Goal: Find specific page/section: Find specific page/section

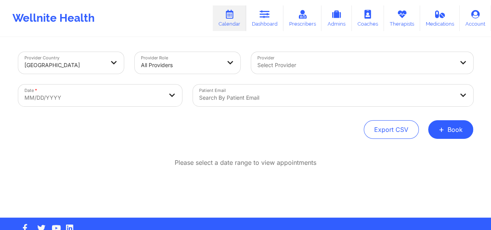
click at [174, 69] on div at bounding box center [181, 65] width 80 height 9
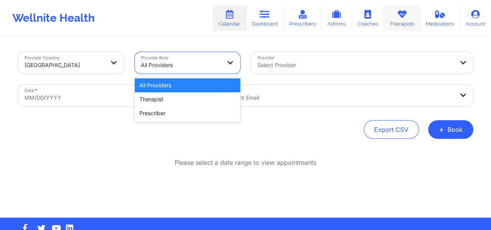
click at [393, 21] on link "Therapists" at bounding box center [402, 18] width 36 height 26
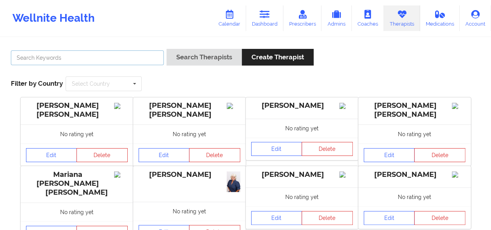
click at [114, 55] on input "text" at bounding box center [87, 57] width 153 height 15
type input "dashima"
click at [166, 49] on button "Search Therapists" at bounding box center [203, 57] width 75 height 17
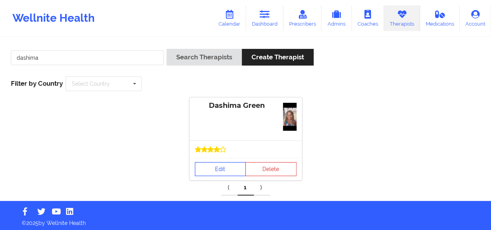
click at [208, 164] on link "Edit" at bounding box center [220, 169] width 51 height 14
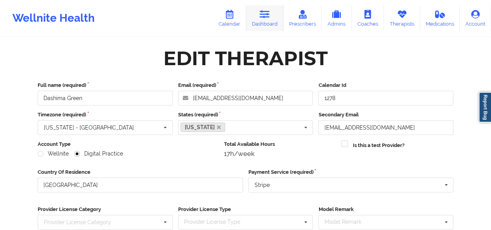
click at [265, 20] on link "Dashboard" at bounding box center [264, 18] width 37 height 26
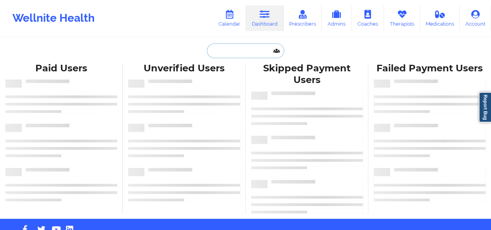
click at [235, 55] on input "text" at bounding box center [245, 50] width 77 height 15
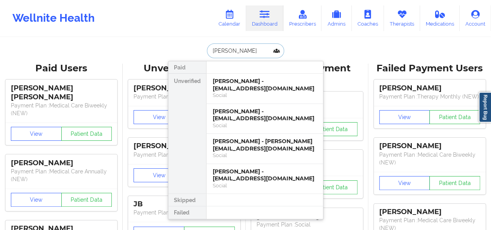
click at [227, 51] on input "[PERSON_NAME]" at bounding box center [245, 50] width 77 height 15
paste input "[EMAIL_ADDRESS][DOMAIN_NAME]"
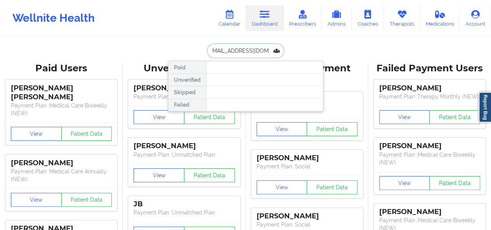
type input "[EMAIL_ADDRESS][DOMAIN_NAME]"
